Goal: Find specific page/section: Find specific page/section

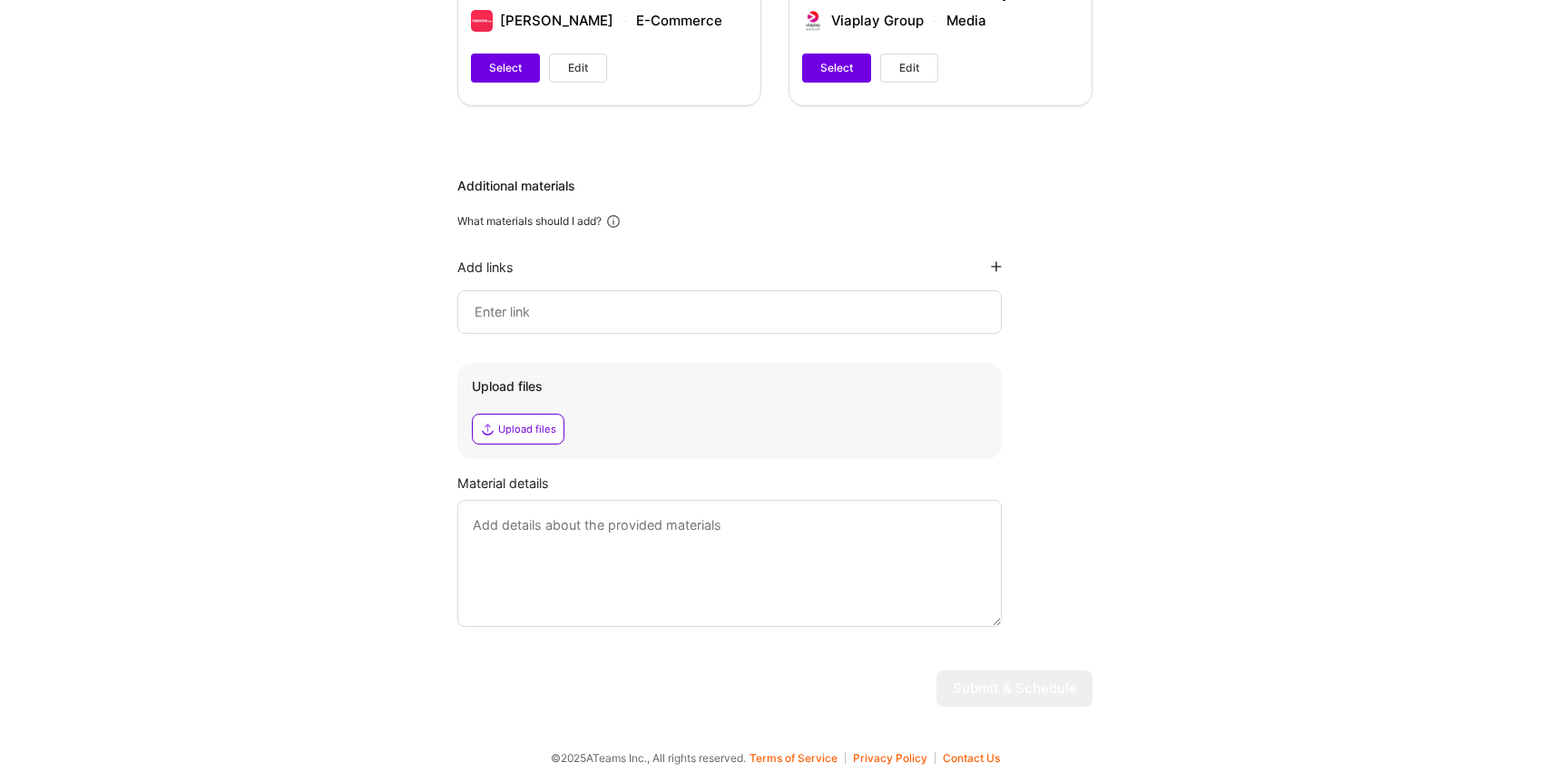
scroll to position [817, 0]
click at [635, 312] on input at bounding box center [729, 316] width 513 height 22
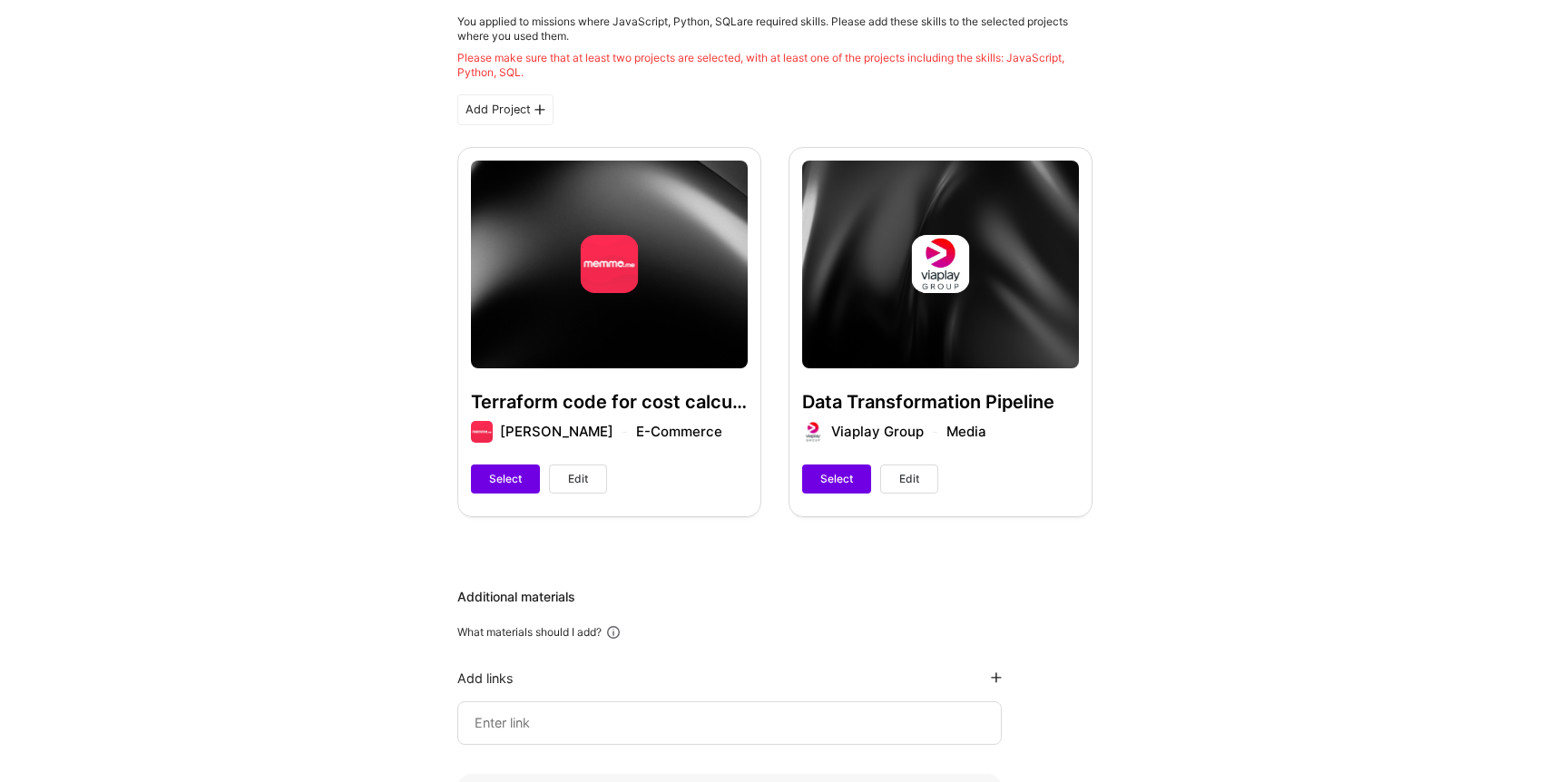
scroll to position [397, 0]
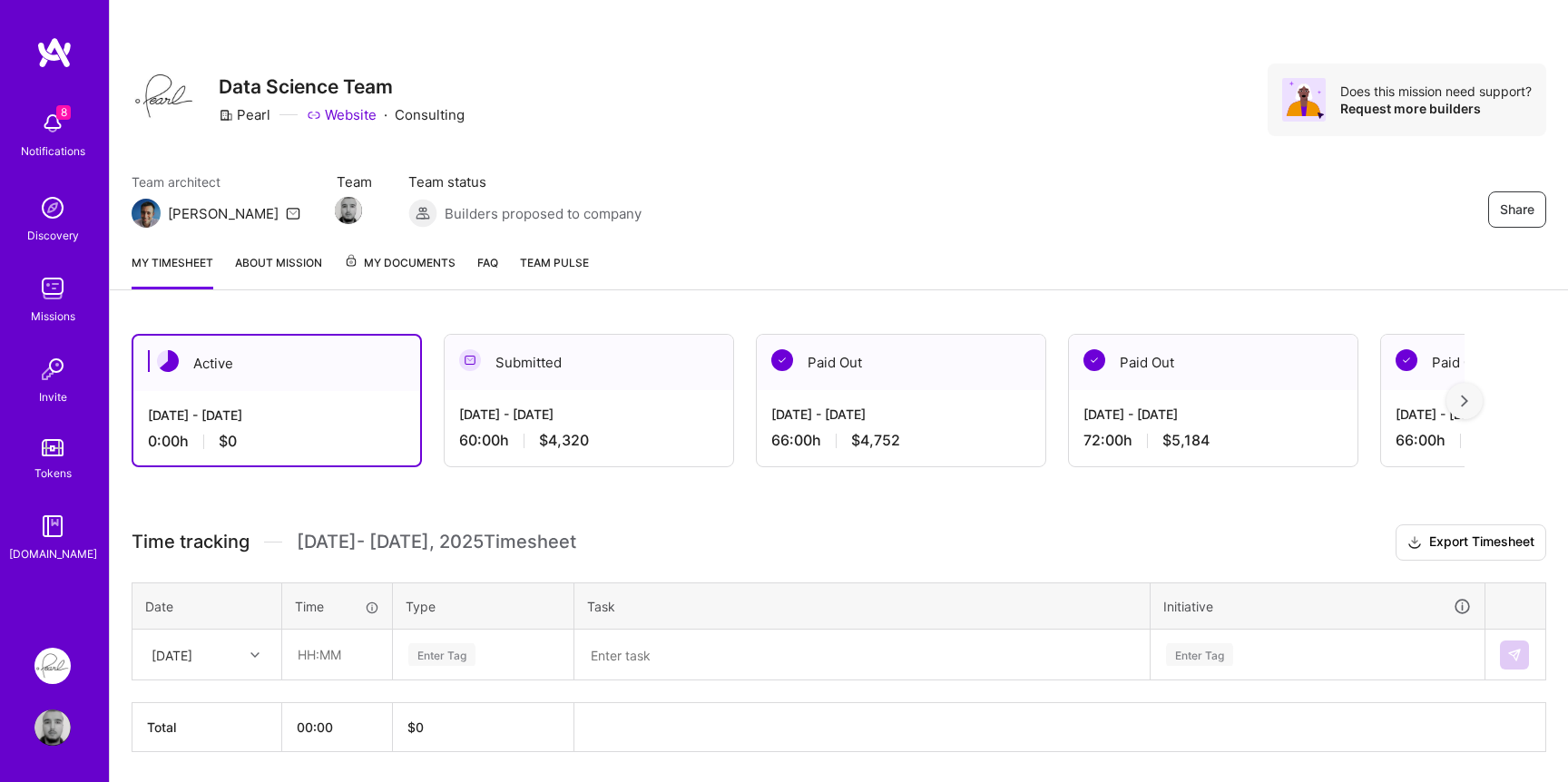
click at [48, 290] on img at bounding box center [52, 287] width 36 height 36
